Goal: Task Accomplishment & Management: Understand process/instructions

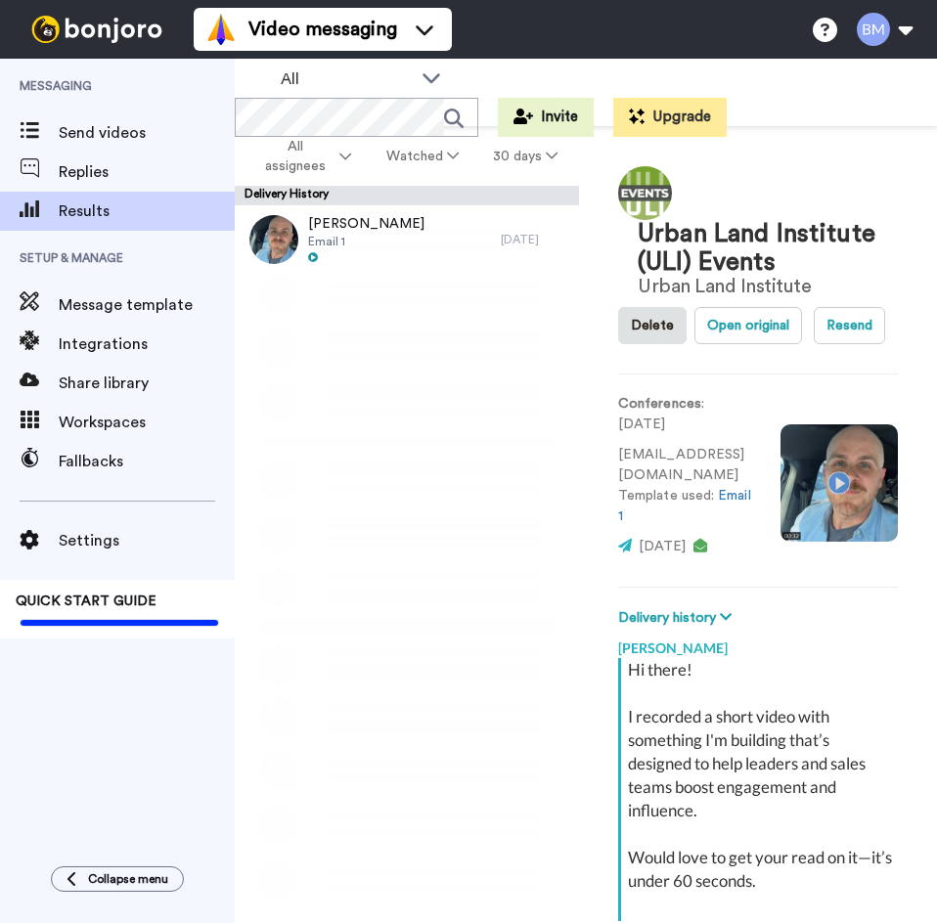
scroll to position [315, 0]
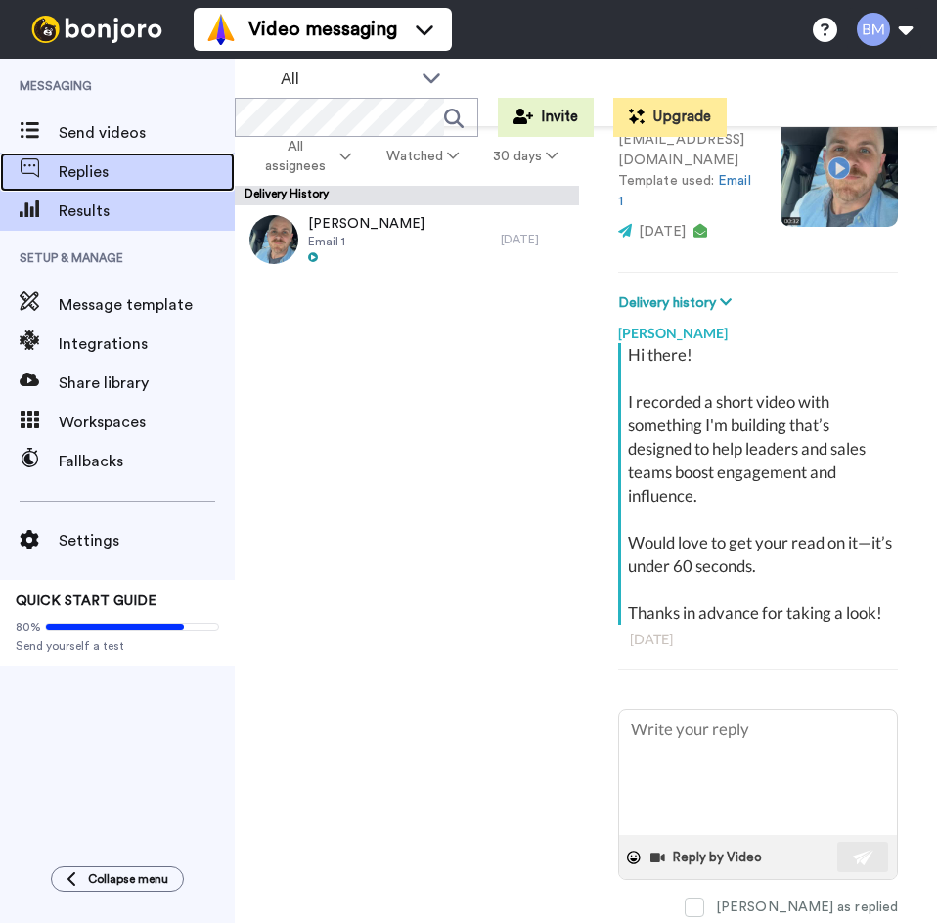
click at [98, 153] on div "Replies" at bounding box center [117, 172] width 235 height 39
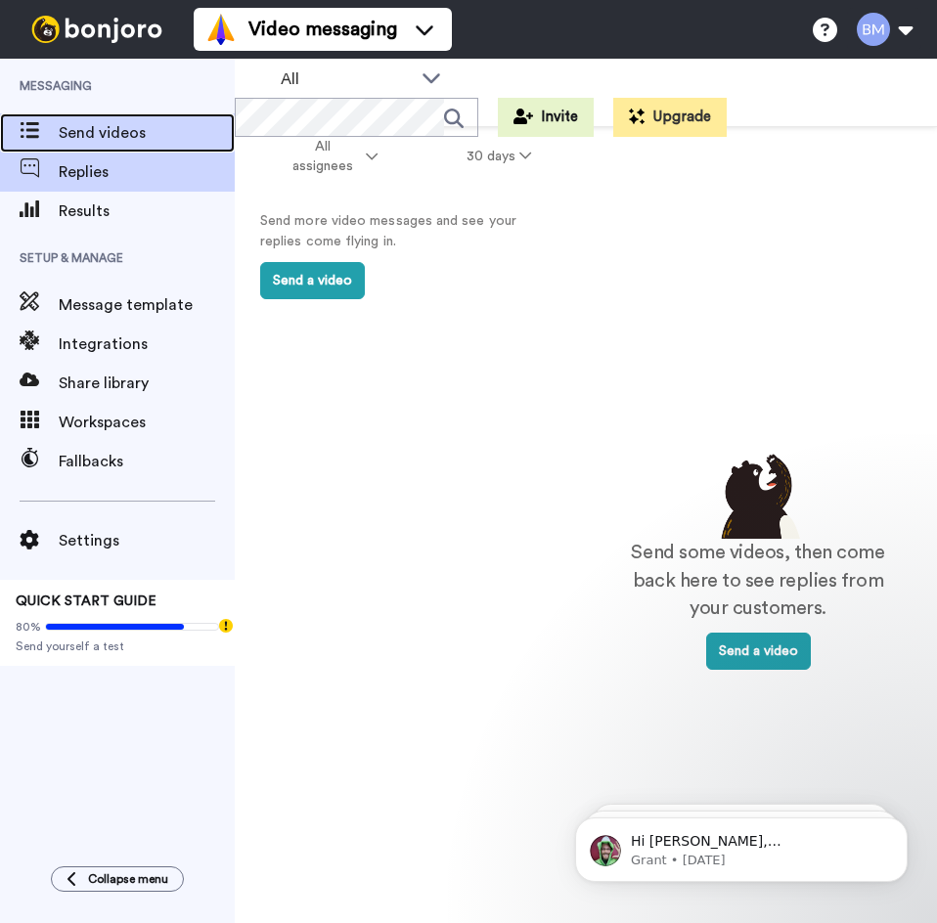
click at [156, 131] on span "Send videos" at bounding box center [147, 132] width 176 height 23
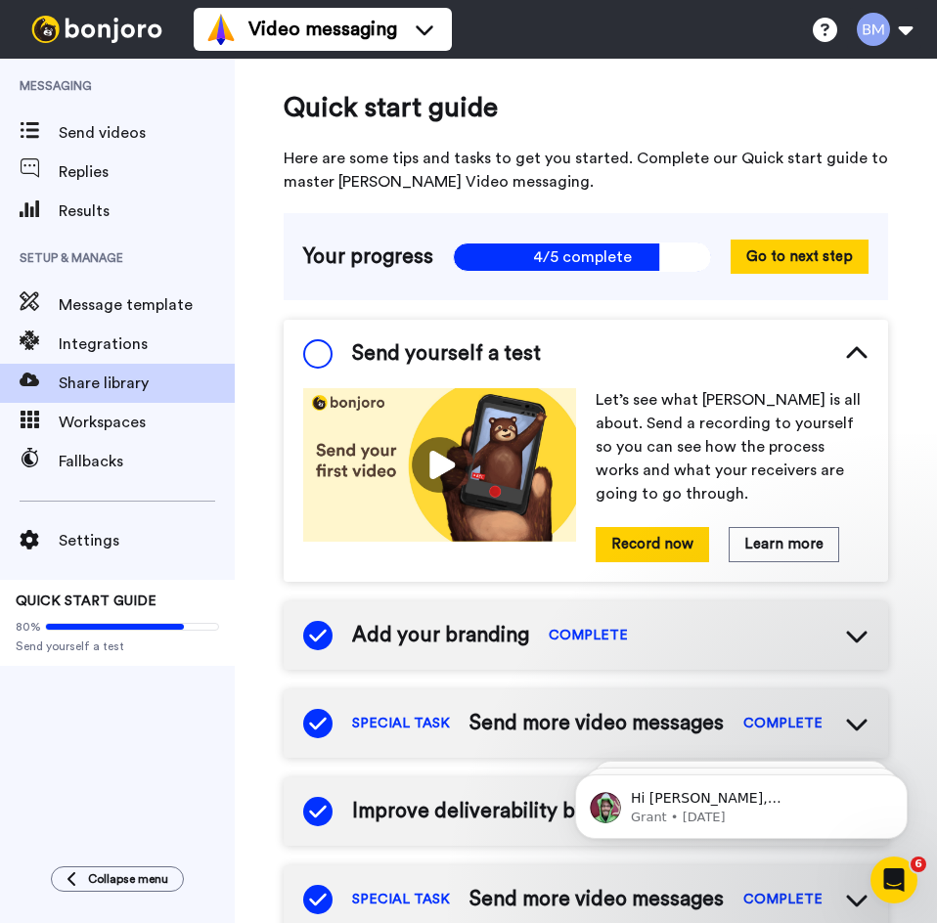
drag, startPoint x: 276, startPoint y: 526, endPoint x: 177, endPoint y: 389, distance: 168.8
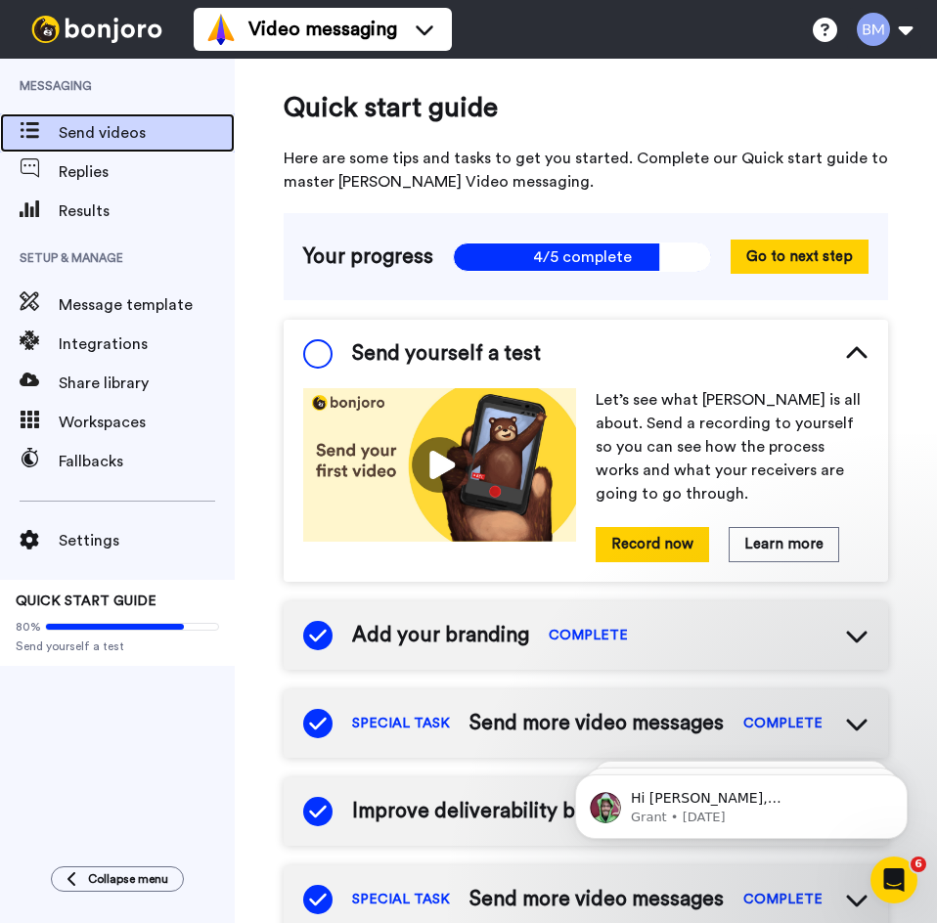
click at [137, 127] on span "Send videos" at bounding box center [147, 132] width 176 height 23
